Goal: Check status: Check status

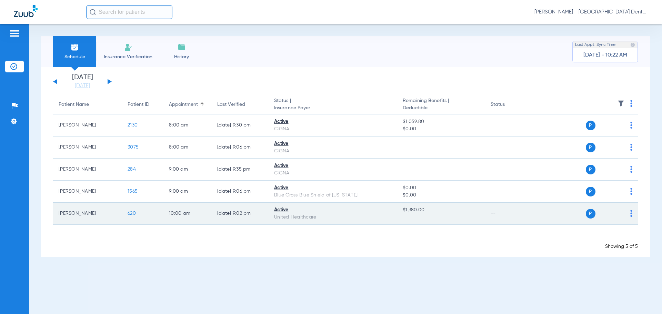
click at [129, 213] on span "620" at bounding box center [132, 213] width 8 height 5
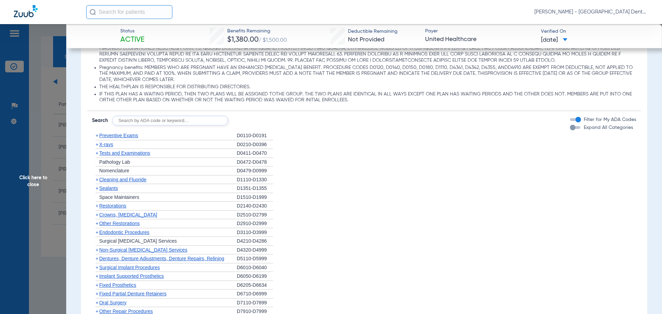
scroll to position [517, 0]
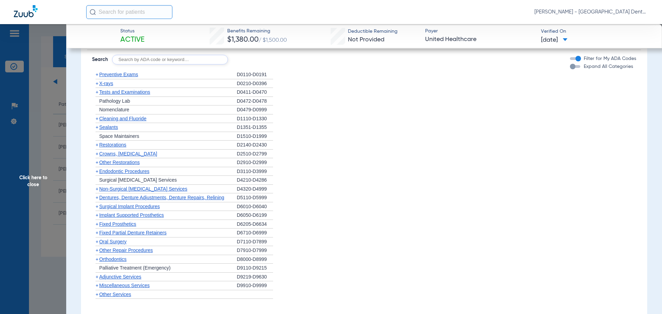
click at [136, 180] on span "Surgical [MEDICAL_DATA] Services" at bounding box center [138, 180] width 78 height 6
click at [141, 183] on span "Surgical [MEDICAL_DATA] Services" at bounding box center [138, 180] width 78 height 6
click at [155, 190] on span "Non-Surgical [MEDICAL_DATA] Services" at bounding box center [143, 189] width 88 height 6
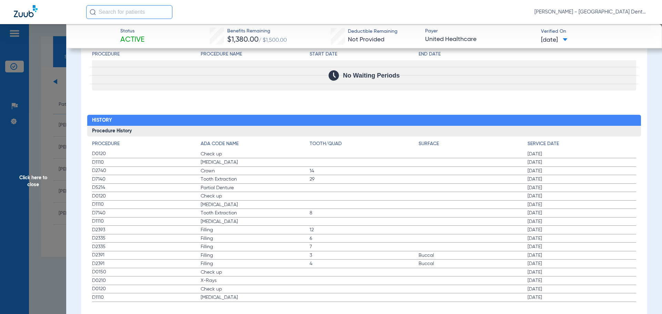
scroll to position [887, 0]
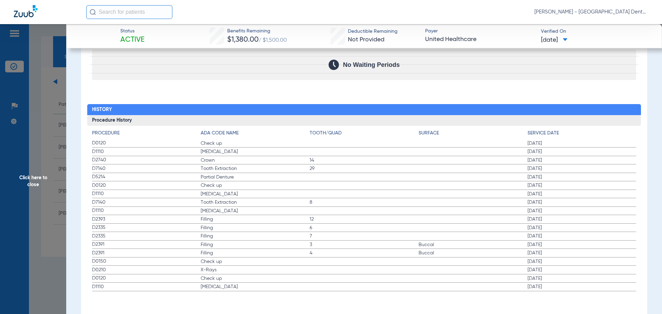
click at [60, 86] on span "Click here to close" at bounding box center [33, 181] width 66 height 314
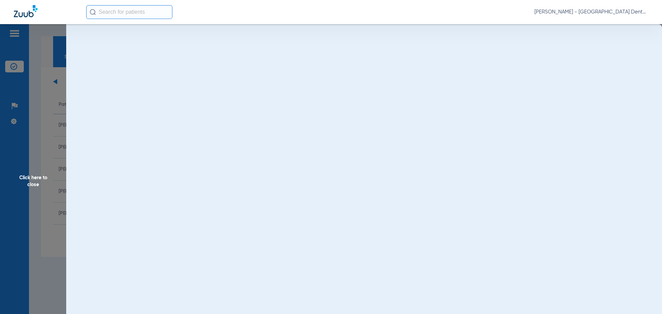
scroll to position [0, 0]
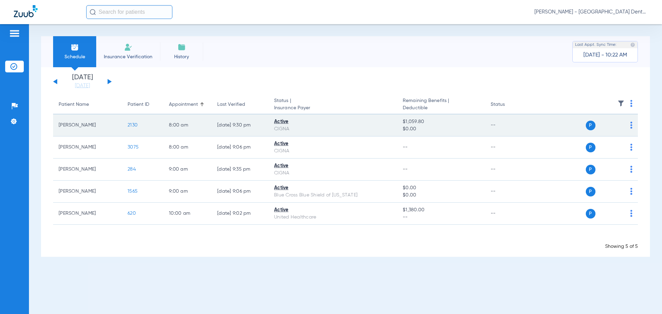
click at [134, 125] on span "2130" at bounding box center [133, 125] width 10 height 5
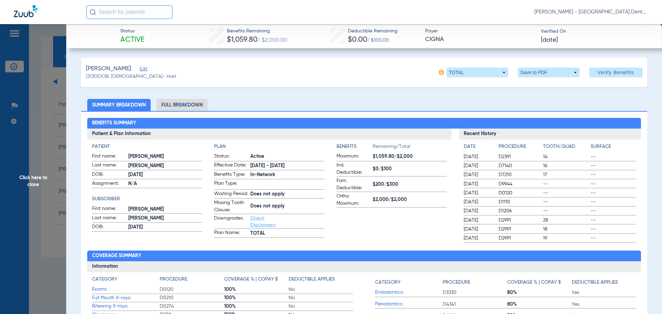
click at [193, 108] on li "Full Breakdown" at bounding box center [181, 105] width 51 height 12
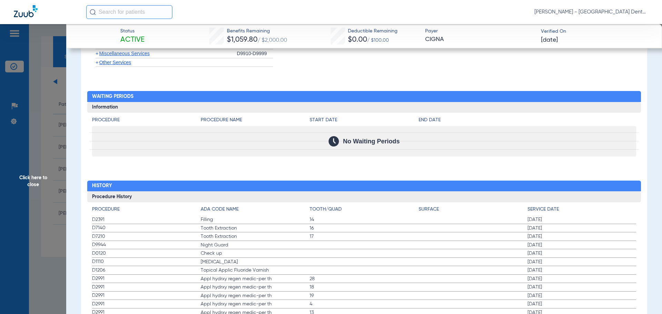
scroll to position [977, 0]
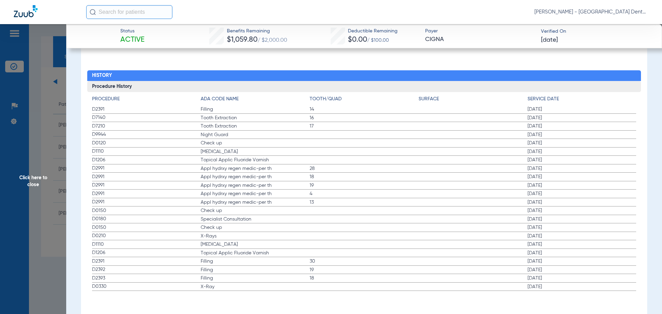
click at [62, 131] on span "Click here to close" at bounding box center [33, 181] width 66 height 314
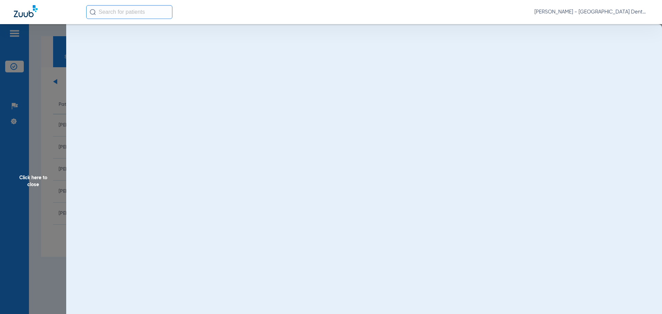
scroll to position [0, 0]
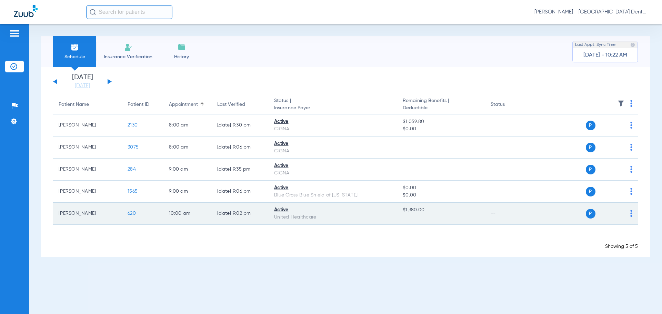
click at [135, 212] on span "620" at bounding box center [132, 213] width 8 height 5
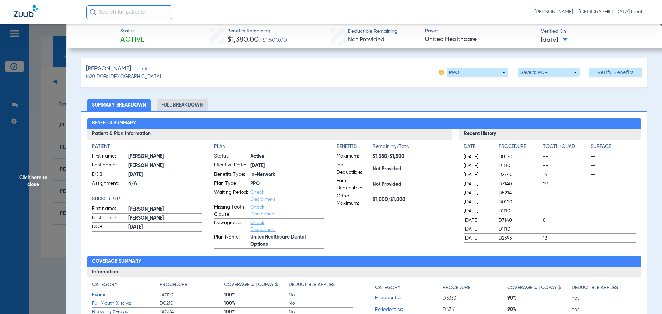
click at [193, 106] on li "Full Breakdown" at bounding box center [181, 105] width 51 height 12
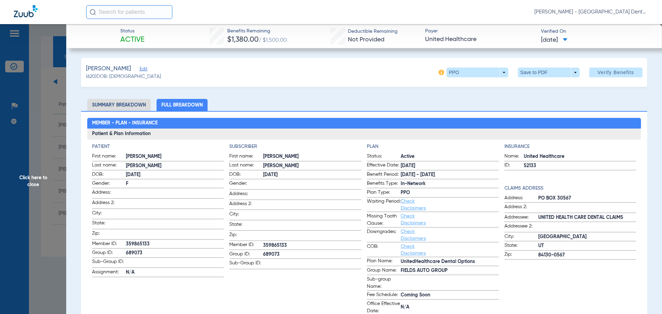
drag, startPoint x: 344, startPoint y: 265, endPoint x: 285, endPoint y: 267, distance: 59.7
click at [285, 267] on app-subscriber-information "Subscriber First name: [PERSON_NAME] Last name: [PERSON_NAME]: [DEMOGRAPHIC_DAT…" at bounding box center [295, 229] width 132 height 172
